Goal: Contribute content: Add original content to the website for others to see

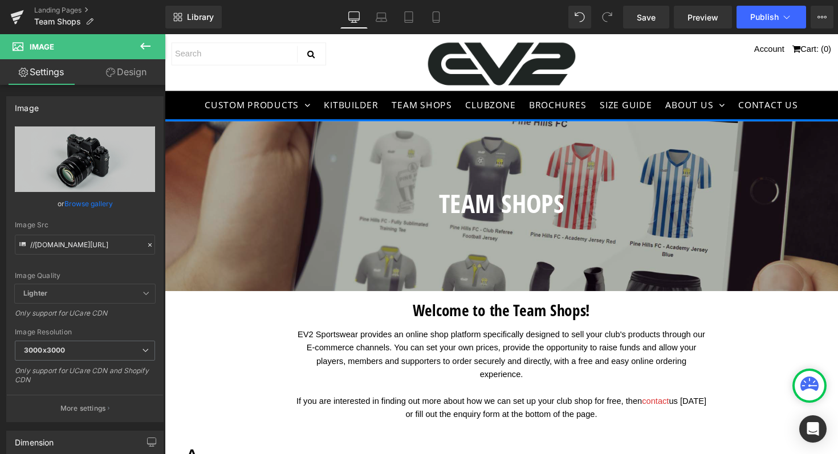
scroll to position [3253, 0]
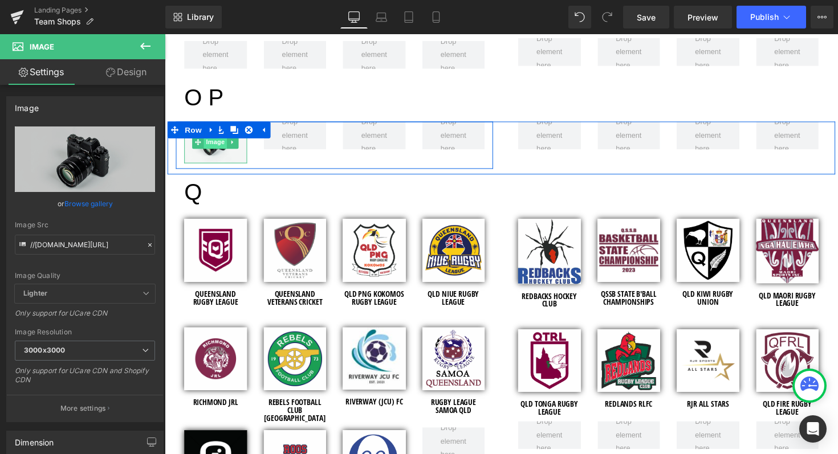
click at [211, 145] on span "Image" at bounding box center [217, 145] width 24 height 14
click at [233, 146] on icon at bounding box center [234, 145] width 2 height 4
click at [238, 146] on icon at bounding box center [240, 145] width 6 height 6
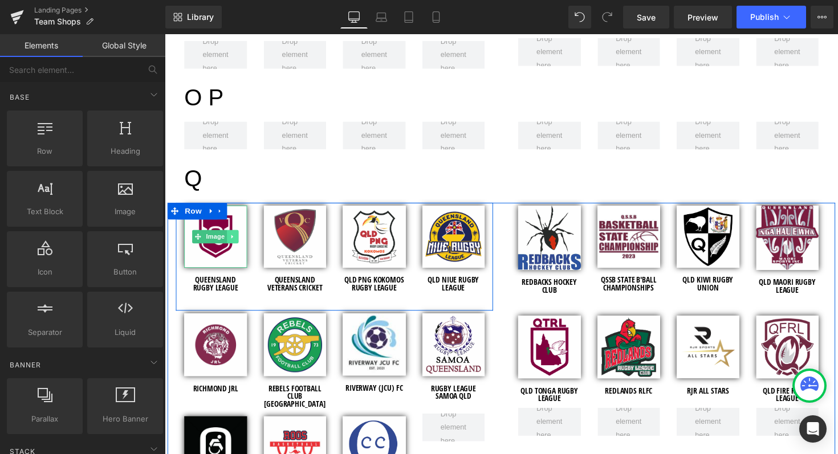
click at [233, 243] on icon at bounding box center [234, 241] width 6 height 7
click at [226, 241] on icon at bounding box center [228, 242] width 6 height 6
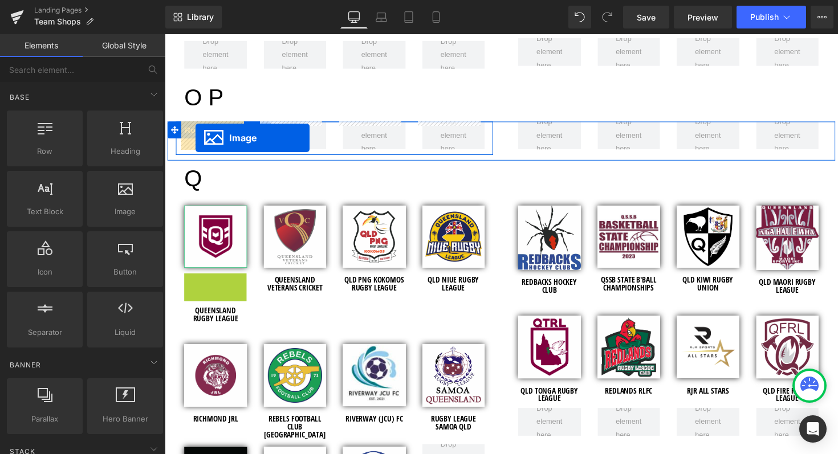
drag, startPoint x: 194, startPoint y: 310, endPoint x: 196, endPoint y: 140, distance: 169.9
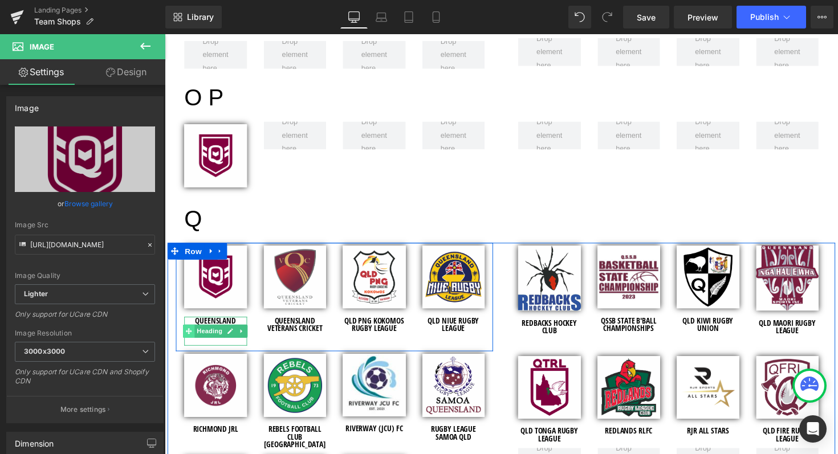
click at [186, 338] on icon at bounding box center [189, 339] width 6 height 6
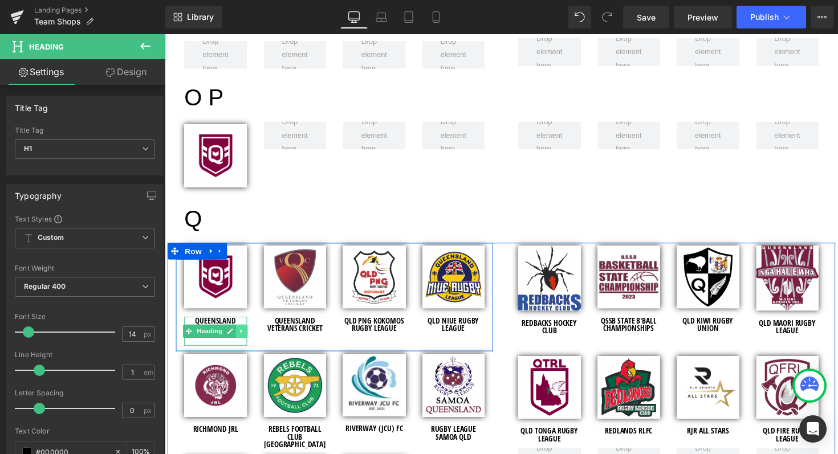
click at [243, 335] on icon at bounding box center [244, 338] width 6 height 7
click at [237, 336] on icon at bounding box center [238, 338] width 6 height 7
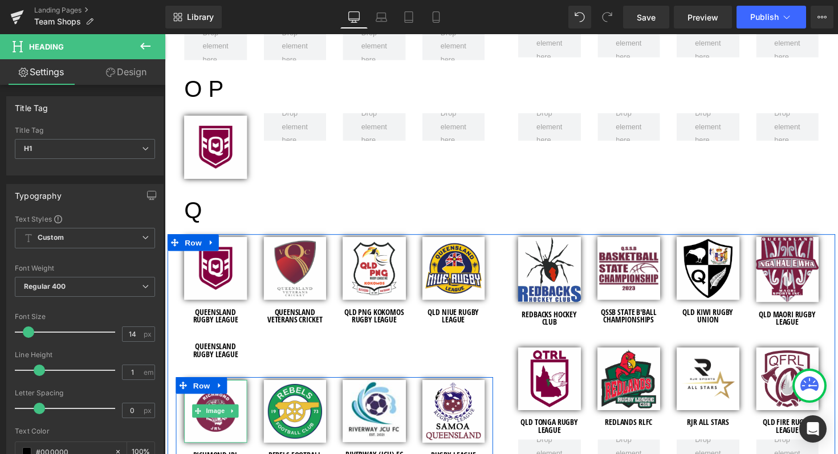
scroll to position [3260, 0]
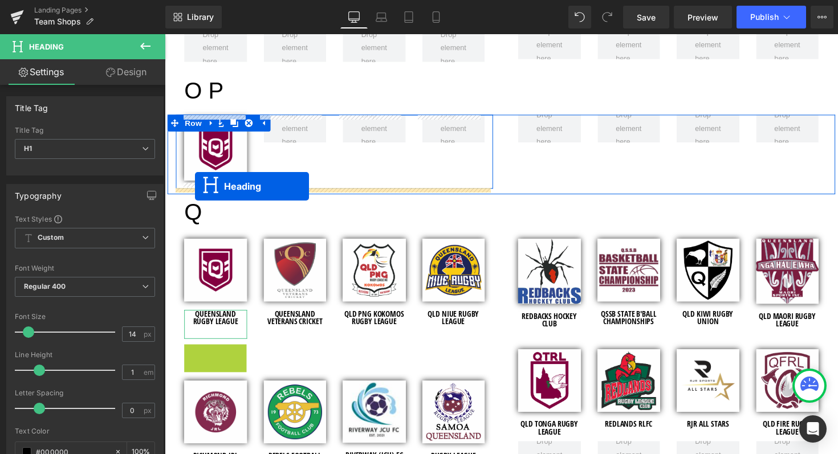
drag, startPoint x: 185, startPoint y: 365, endPoint x: 195, endPoint y: 190, distance: 174.7
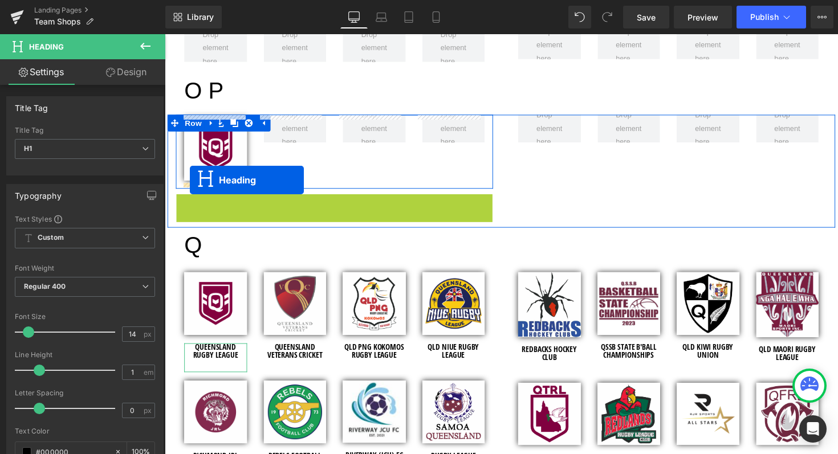
drag, startPoint x: 306, startPoint y: 206, endPoint x: 190, endPoint y: 184, distance: 117.8
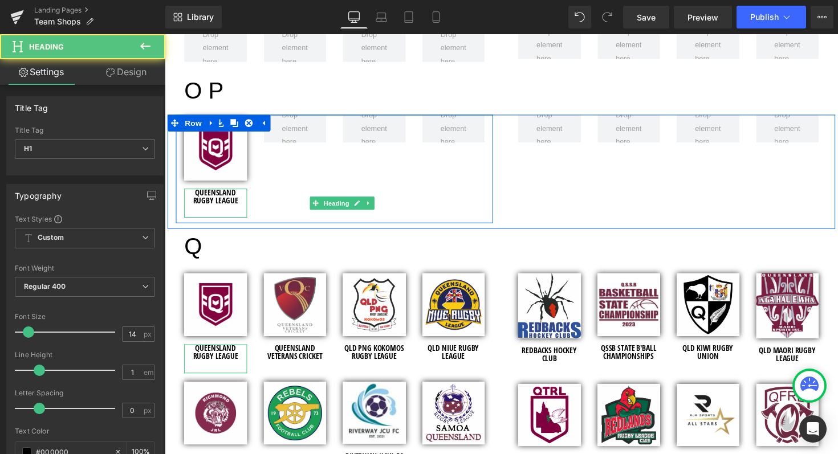
click at [292, 179] on div "Image QUEENSLAND RUGBY LEAGUE Heading Row" at bounding box center [338, 172] width 325 height 111
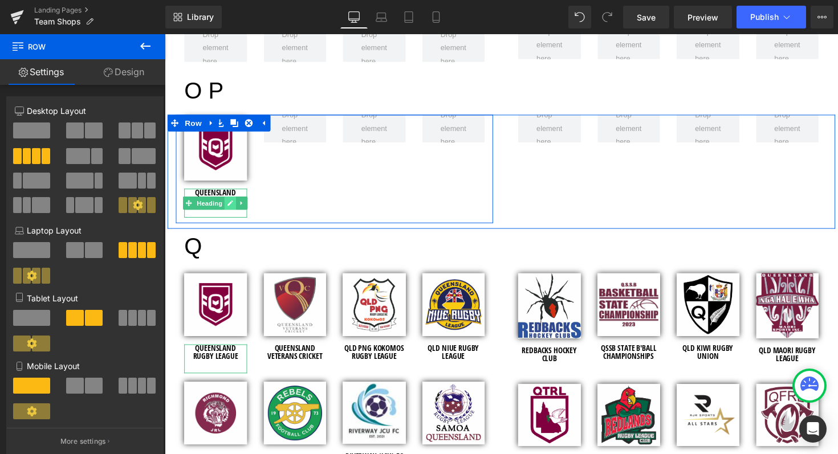
click at [231, 205] on icon at bounding box center [232, 208] width 6 height 6
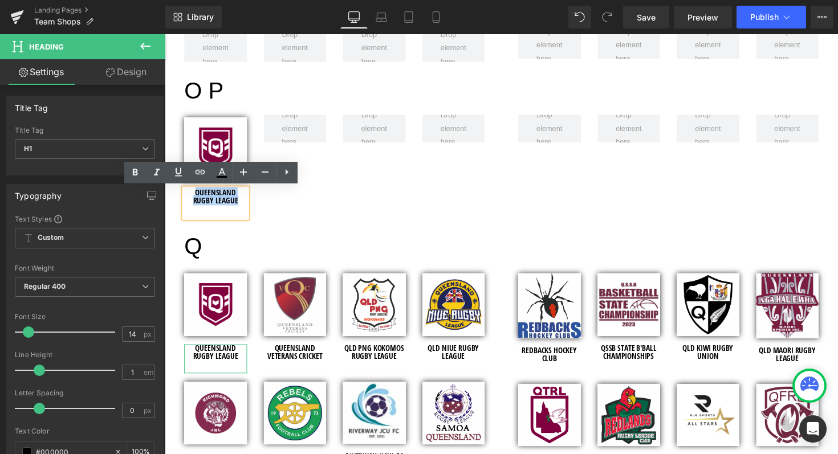
drag, startPoint x: 239, startPoint y: 205, endPoint x: 184, endPoint y: 195, distance: 55.7
click at [185, 195] on h1 "QUEENSLAND RUGBY LEAGUE" at bounding box center [217, 201] width 64 height 16
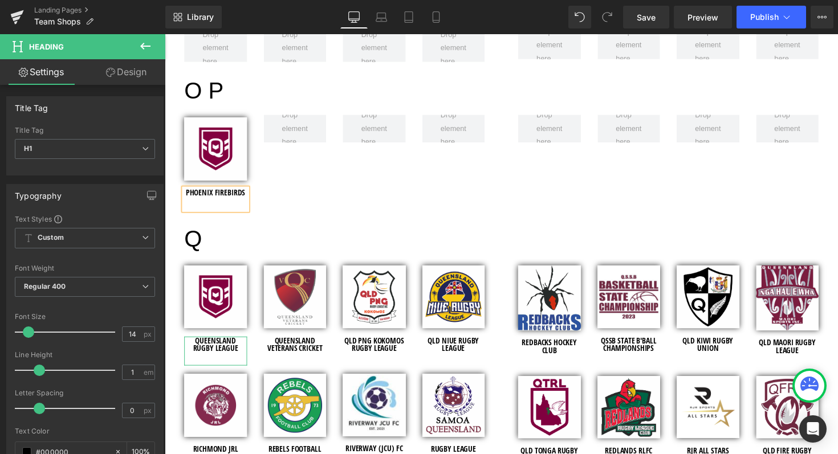
click at [262, 187] on div "Image PHOENIX FIREBIRDS Heading Row" at bounding box center [338, 168] width 325 height 103
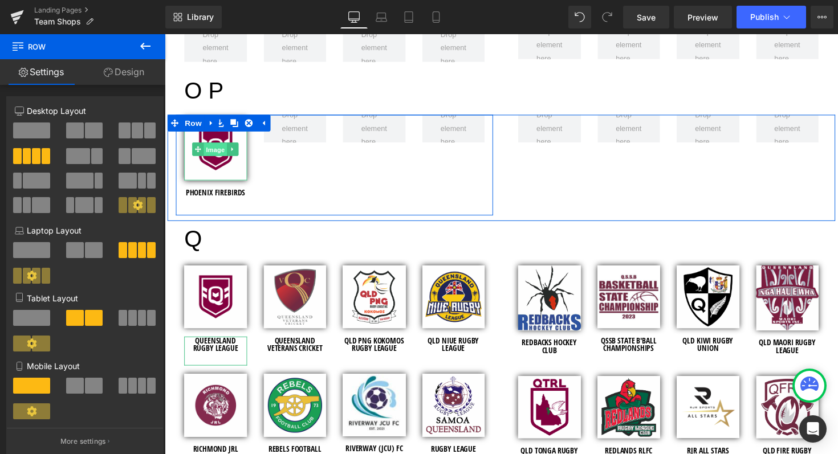
click at [209, 152] on span "Image" at bounding box center [217, 152] width 24 height 14
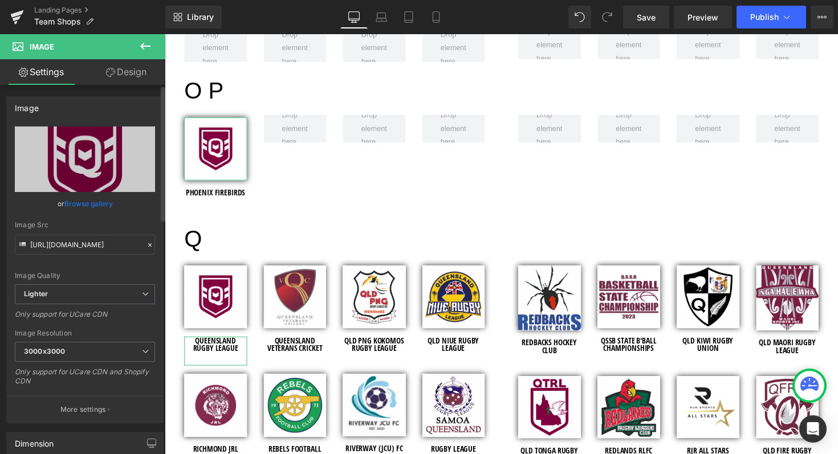
click at [88, 203] on link "Browse gallery" at bounding box center [88, 204] width 48 height 20
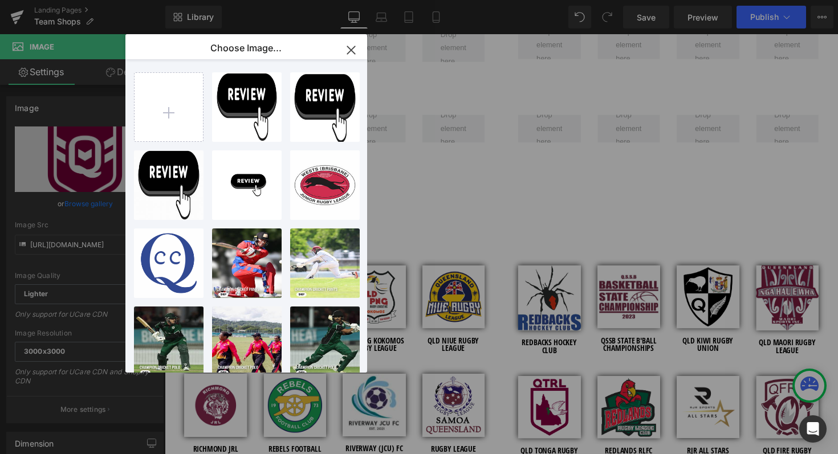
click at [345, 55] on icon "button" at bounding box center [351, 50] width 18 height 18
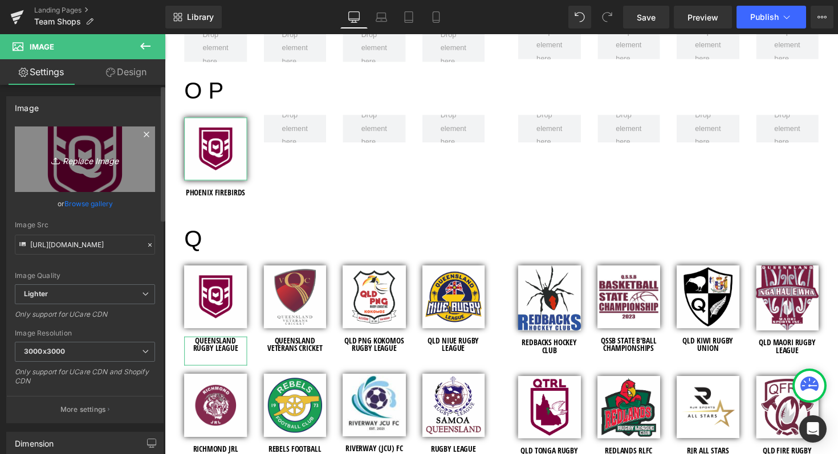
click at [81, 157] on icon "Replace Image" at bounding box center [84, 159] width 91 height 14
type input "C:\fakepath\Logo.png"
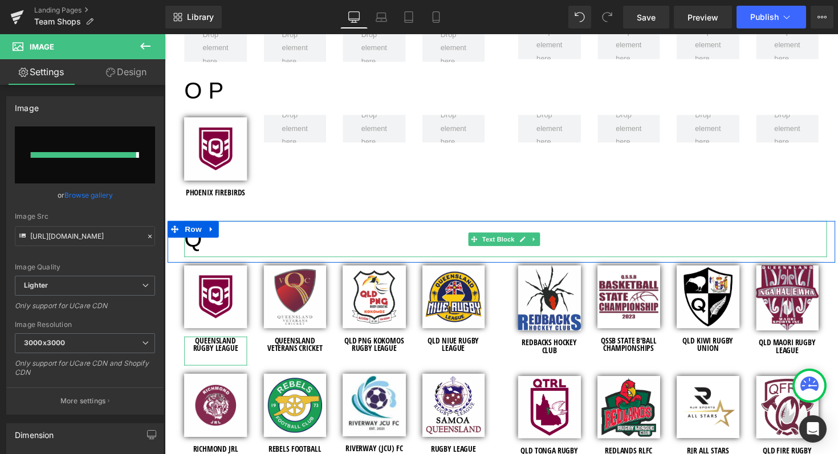
type input "[URL][DOMAIN_NAME]"
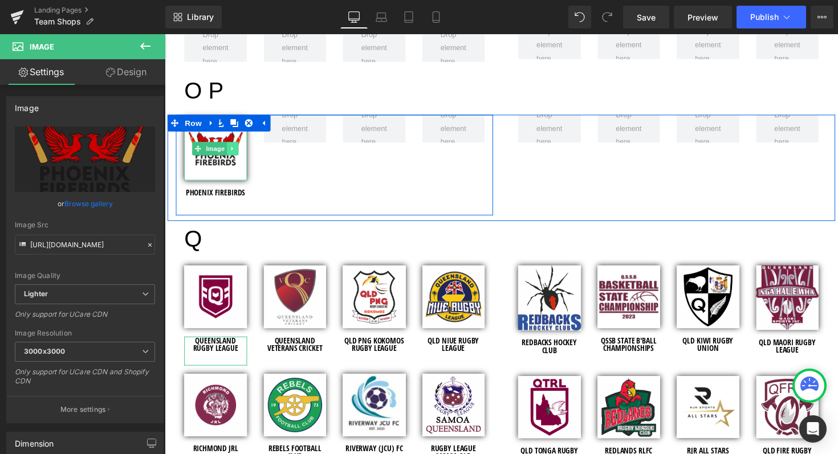
click at [232, 148] on icon at bounding box center [234, 151] width 6 height 7
click at [229, 151] on icon at bounding box center [228, 152] width 6 height 6
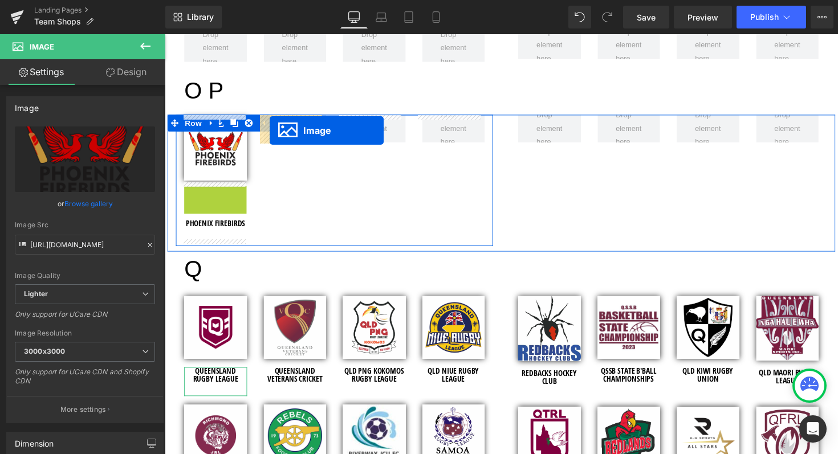
drag, startPoint x: 196, startPoint y: 219, endPoint x: 272, endPoint y: 133, distance: 115.1
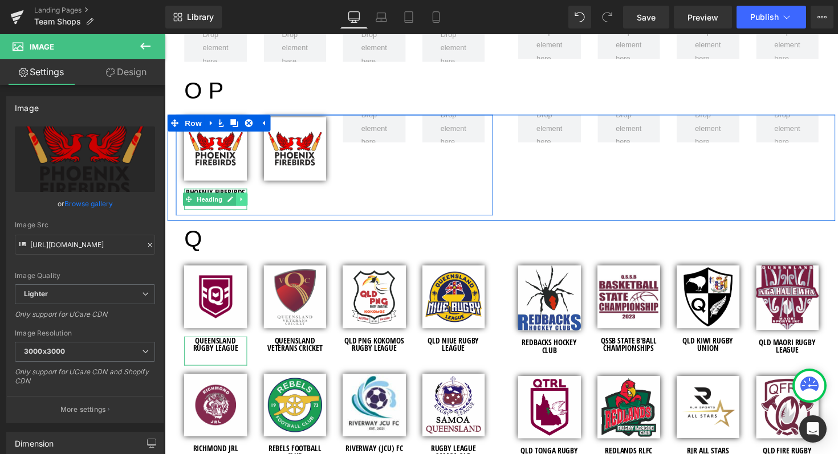
click at [241, 198] on link at bounding box center [244, 204] width 12 height 14
click at [237, 201] on icon at bounding box center [238, 203] width 6 height 7
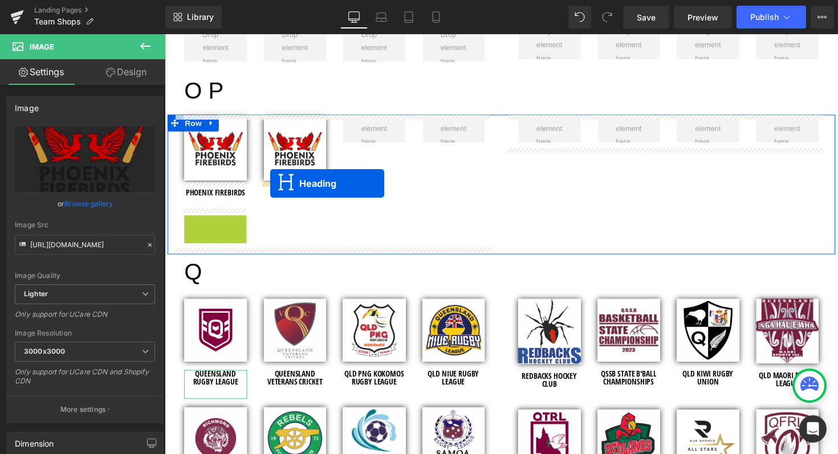
drag, startPoint x: 185, startPoint y: 227, endPoint x: 273, endPoint y: 187, distance: 96.9
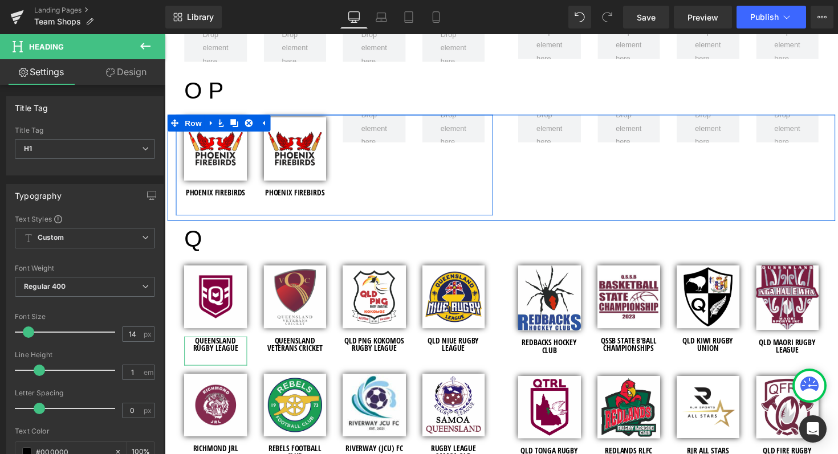
click at [320, 183] on div "Image" at bounding box center [298, 152] width 64 height 64
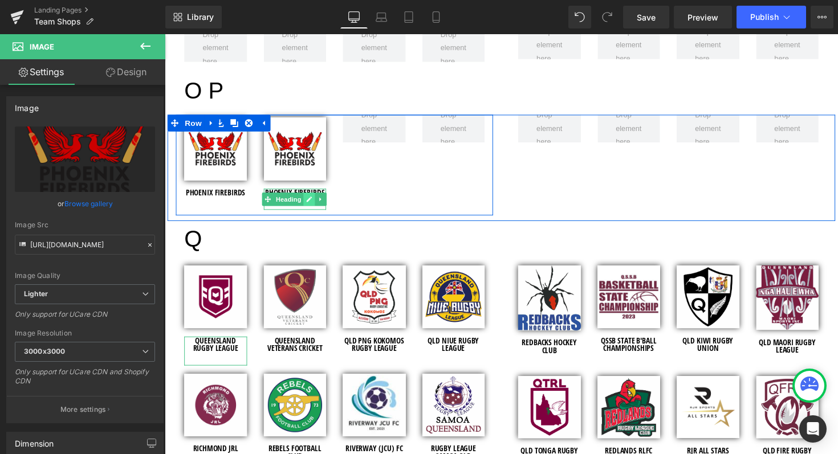
click at [308, 198] on link at bounding box center [313, 204] width 12 height 14
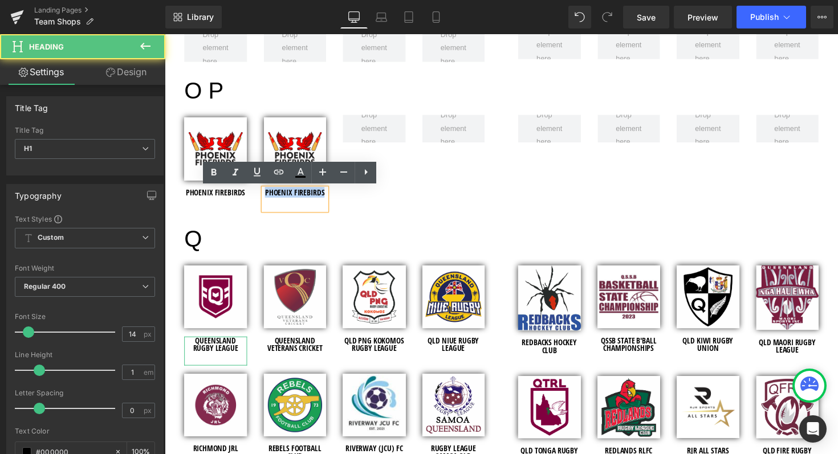
drag, startPoint x: 325, startPoint y: 197, endPoint x: 255, endPoint y: 197, distance: 70.1
click at [258, 197] on div "Image PHOENIX FIREBIRDS Heading" at bounding box center [299, 165] width 82 height 97
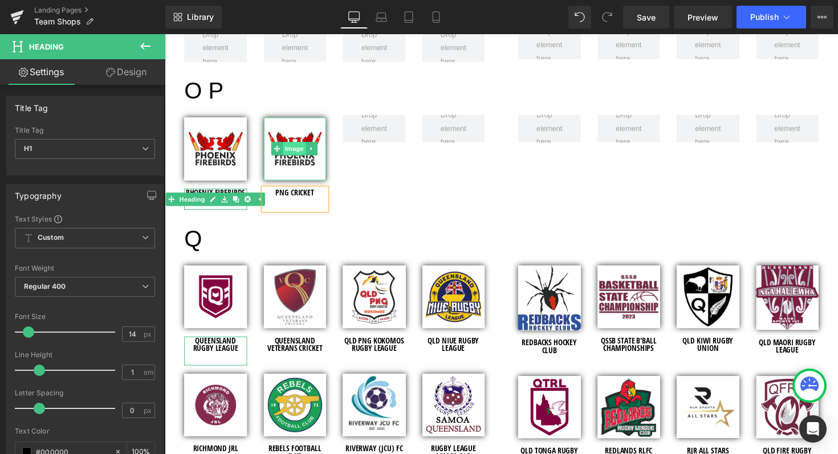
click at [296, 152] on span "Image" at bounding box center [298, 152] width 24 height 14
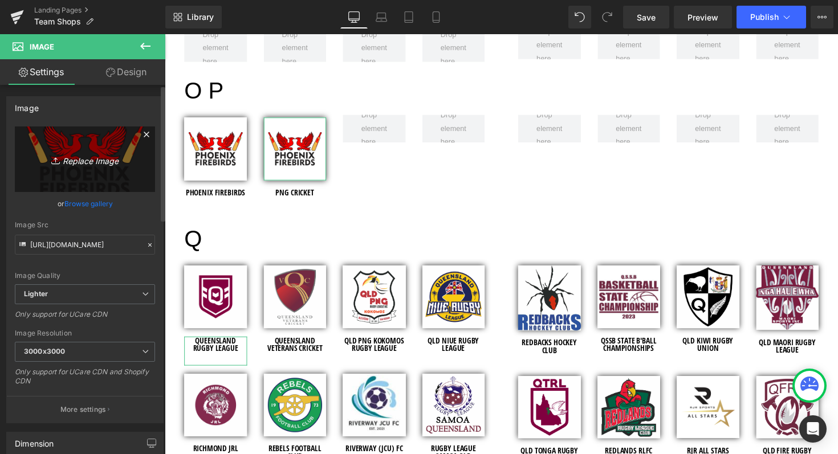
click at [75, 166] on icon "Replace Image" at bounding box center [84, 159] width 91 height 14
type input "C:\fakepath\Cricket PNG Logo Collection.png"
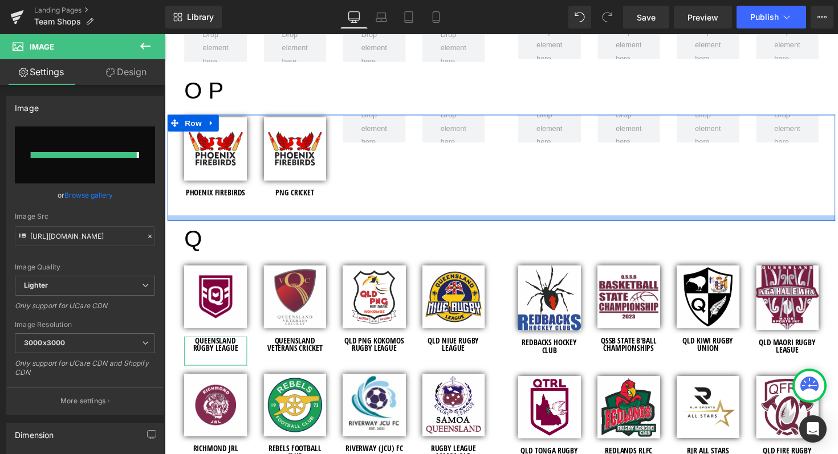
type input "[URL][DOMAIN_NAME]"
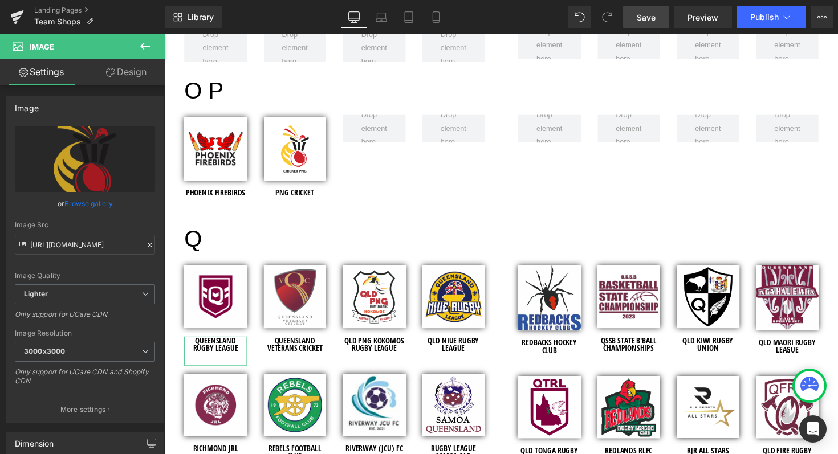
click at [651, 21] on span "Save" at bounding box center [646, 17] width 19 height 12
click at [645, 17] on span "Save" at bounding box center [646, 17] width 19 height 12
